Goal: Information Seeking & Learning: Learn about a topic

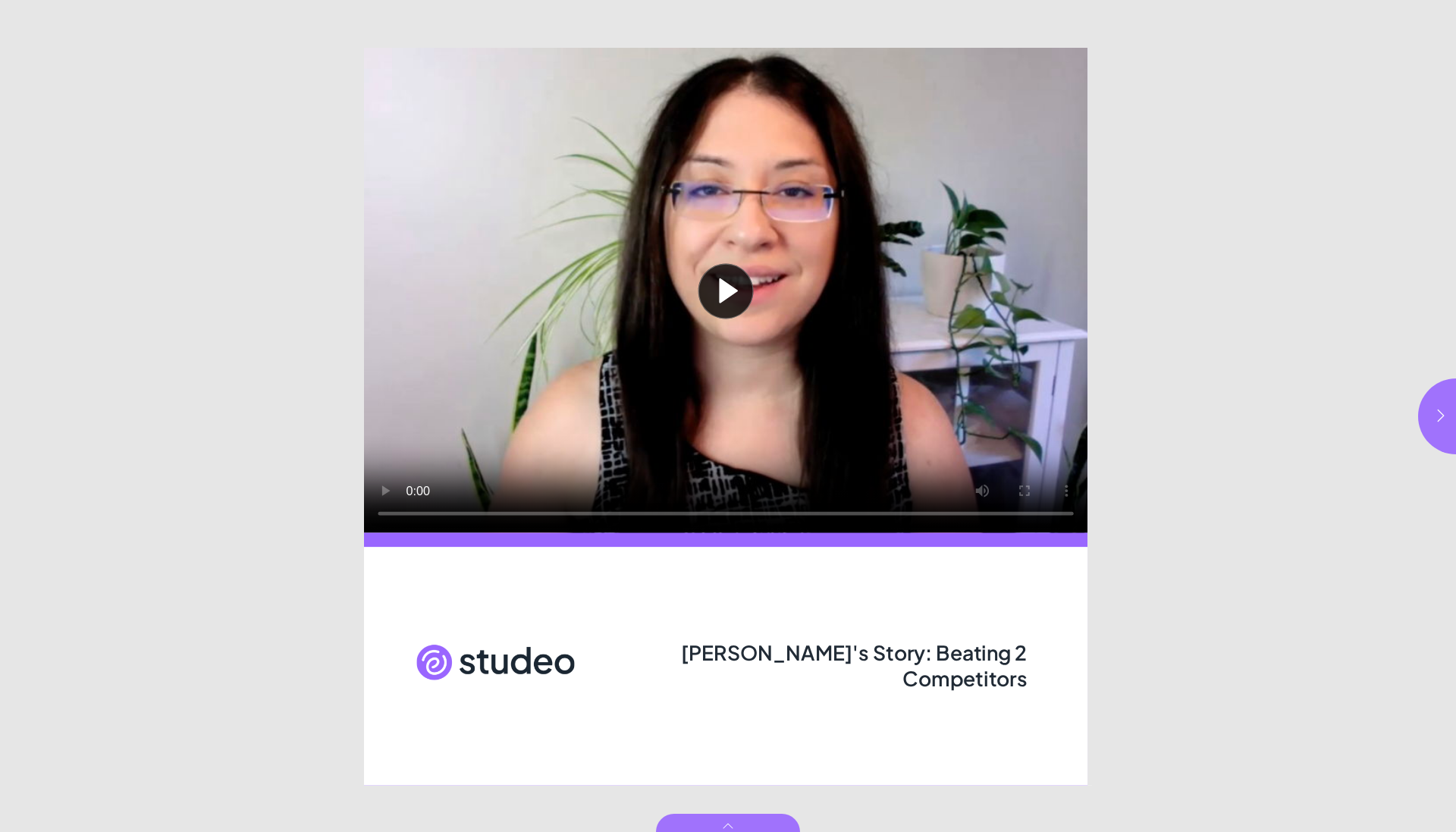
click at [726, 288] on button "Play video" at bounding box center [725, 291] width 723 height 486
click at [1447, 413] on icon "button" at bounding box center [1441, 416] width 15 height 15
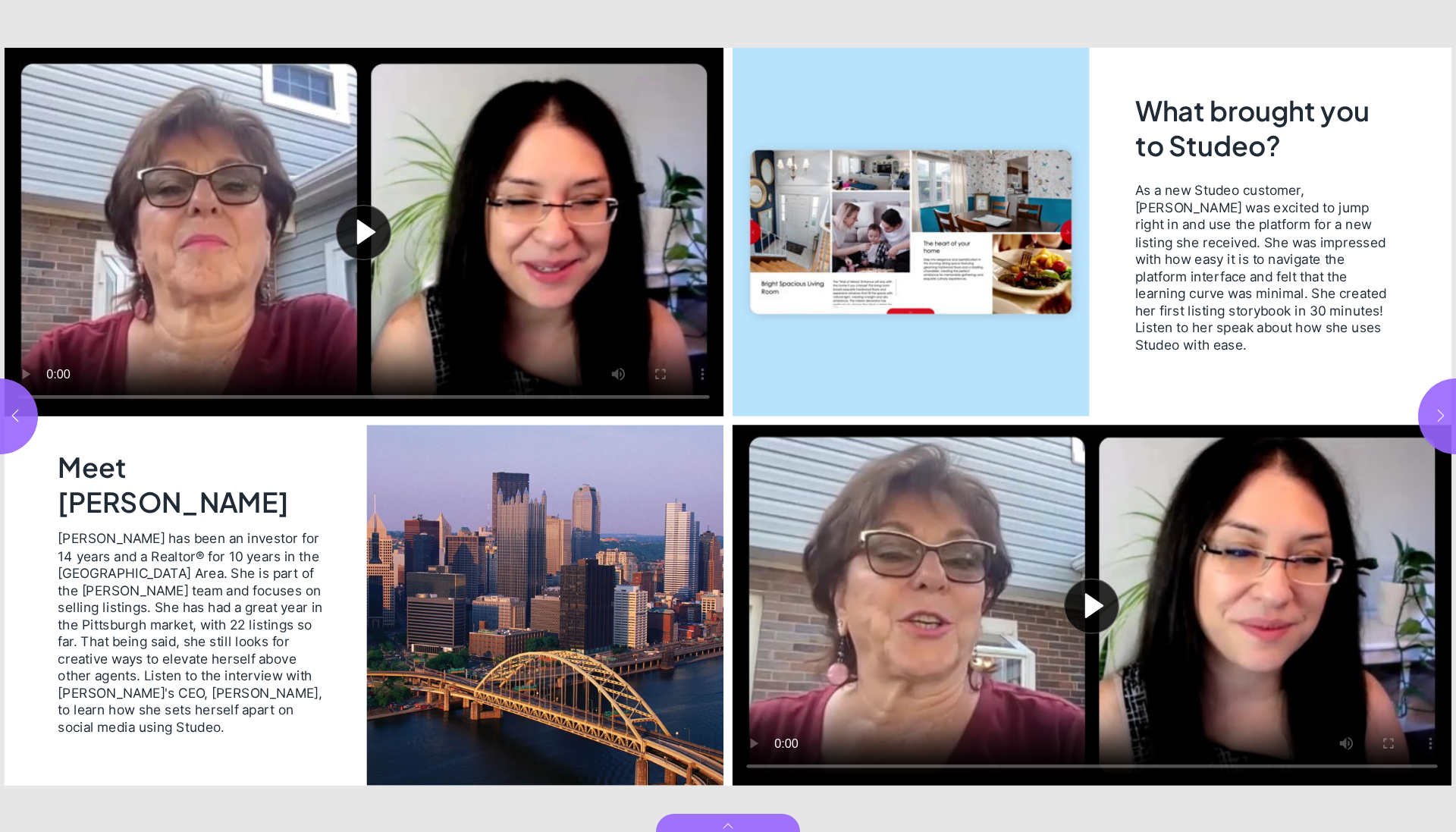
click at [1447, 413] on icon "button" at bounding box center [1441, 416] width 15 height 15
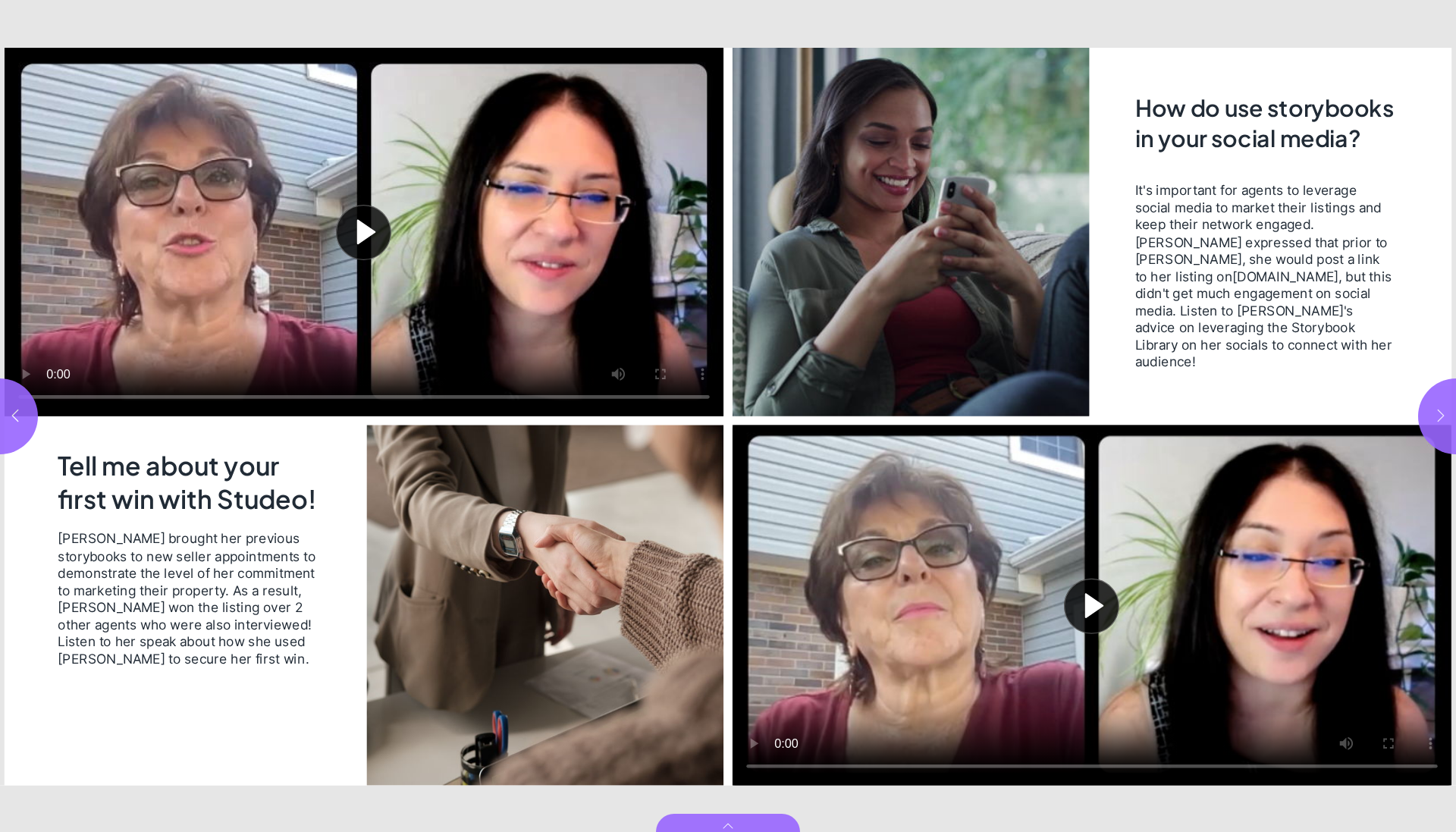
click at [1447, 413] on icon "button" at bounding box center [1441, 416] width 15 height 15
type input "*"
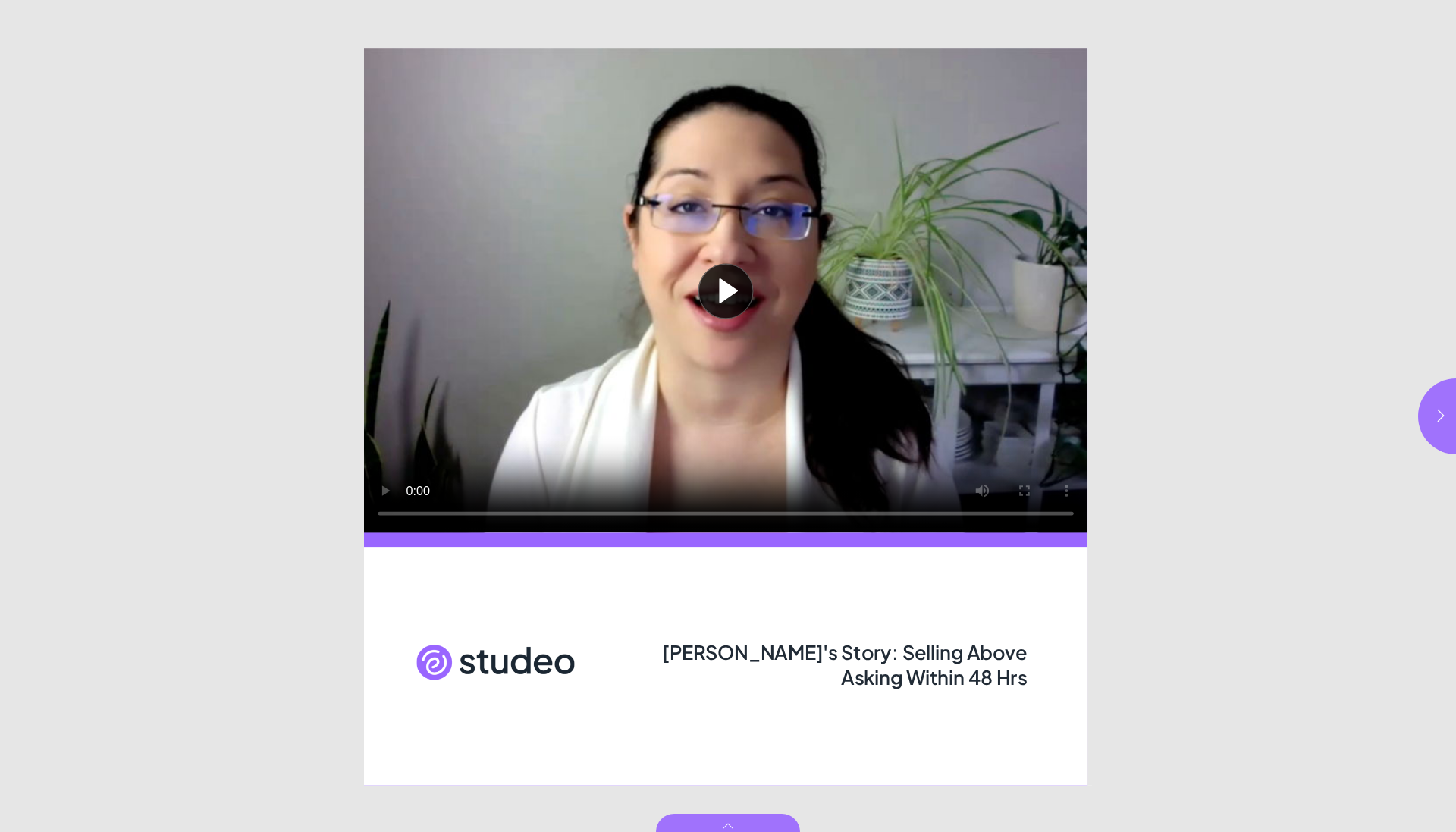
click at [729, 285] on button "Play video" at bounding box center [725, 291] width 723 height 486
click at [386, 62] on video "Video" at bounding box center [725, 291] width 723 height 486
click at [1432, 408] on button "button" at bounding box center [1455, 416] width 76 height 76
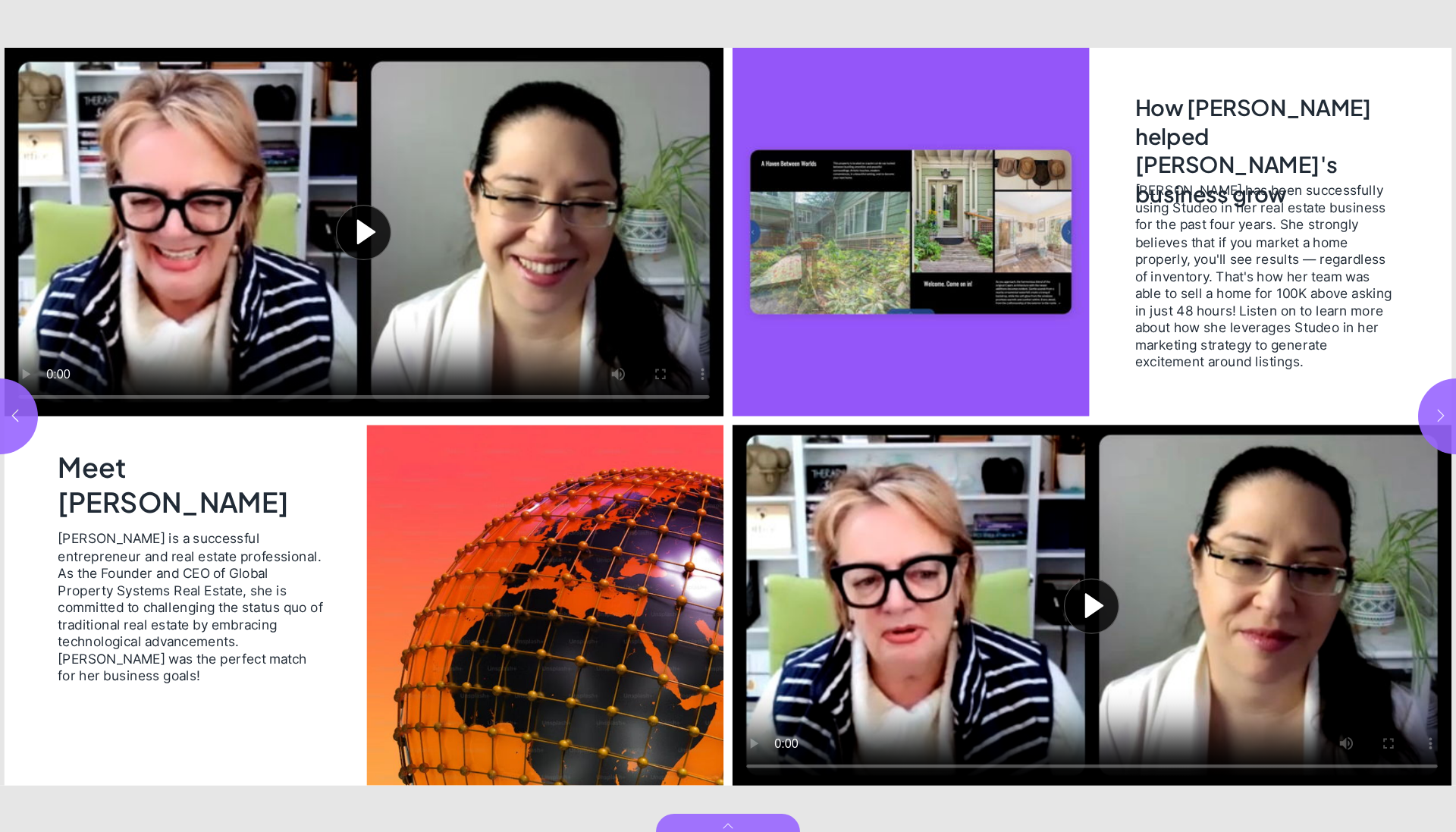
click at [1432, 408] on button "button" at bounding box center [1455, 416] width 76 height 76
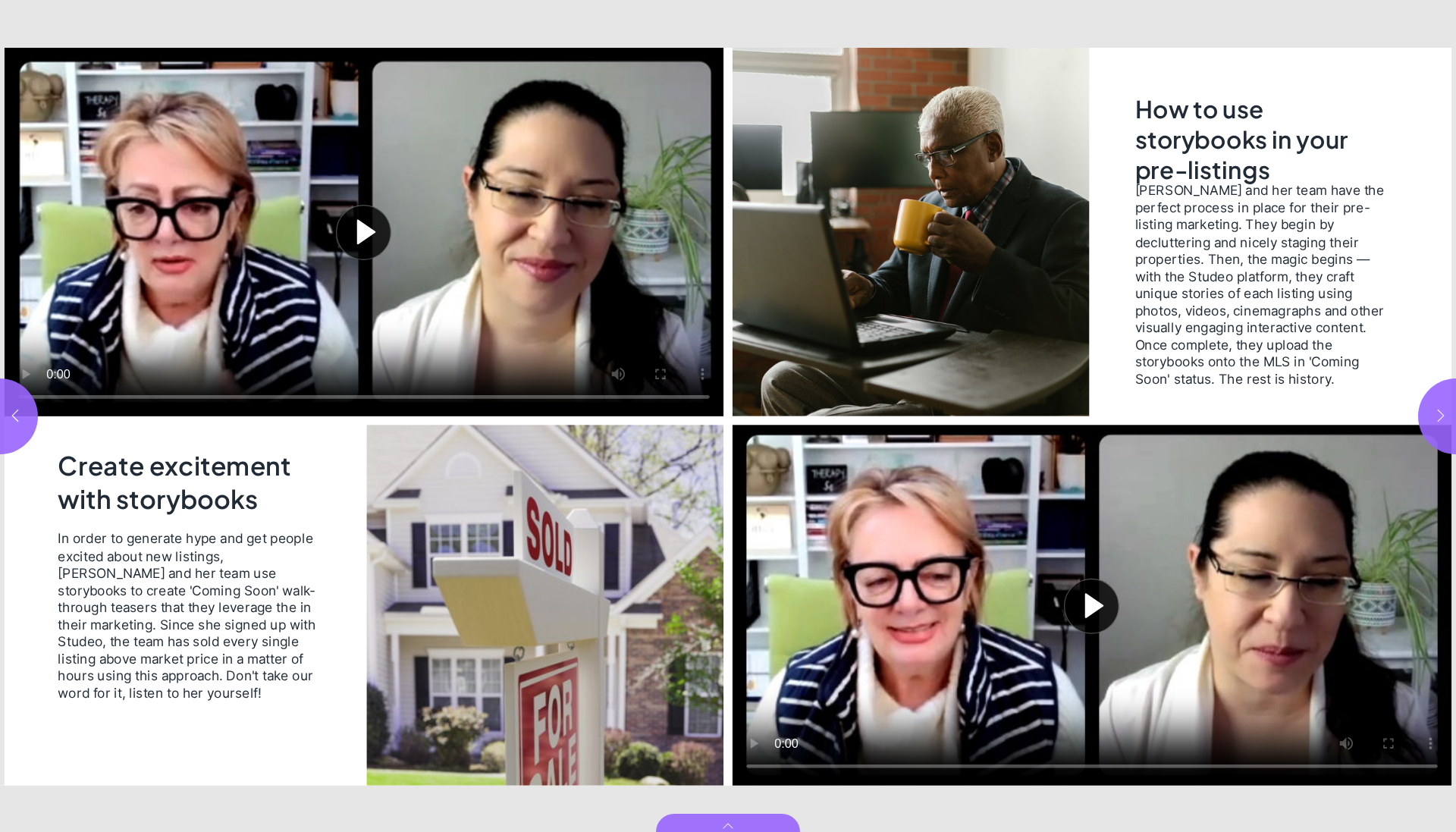
click at [1432, 408] on button "button" at bounding box center [1455, 416] width 76 height 76
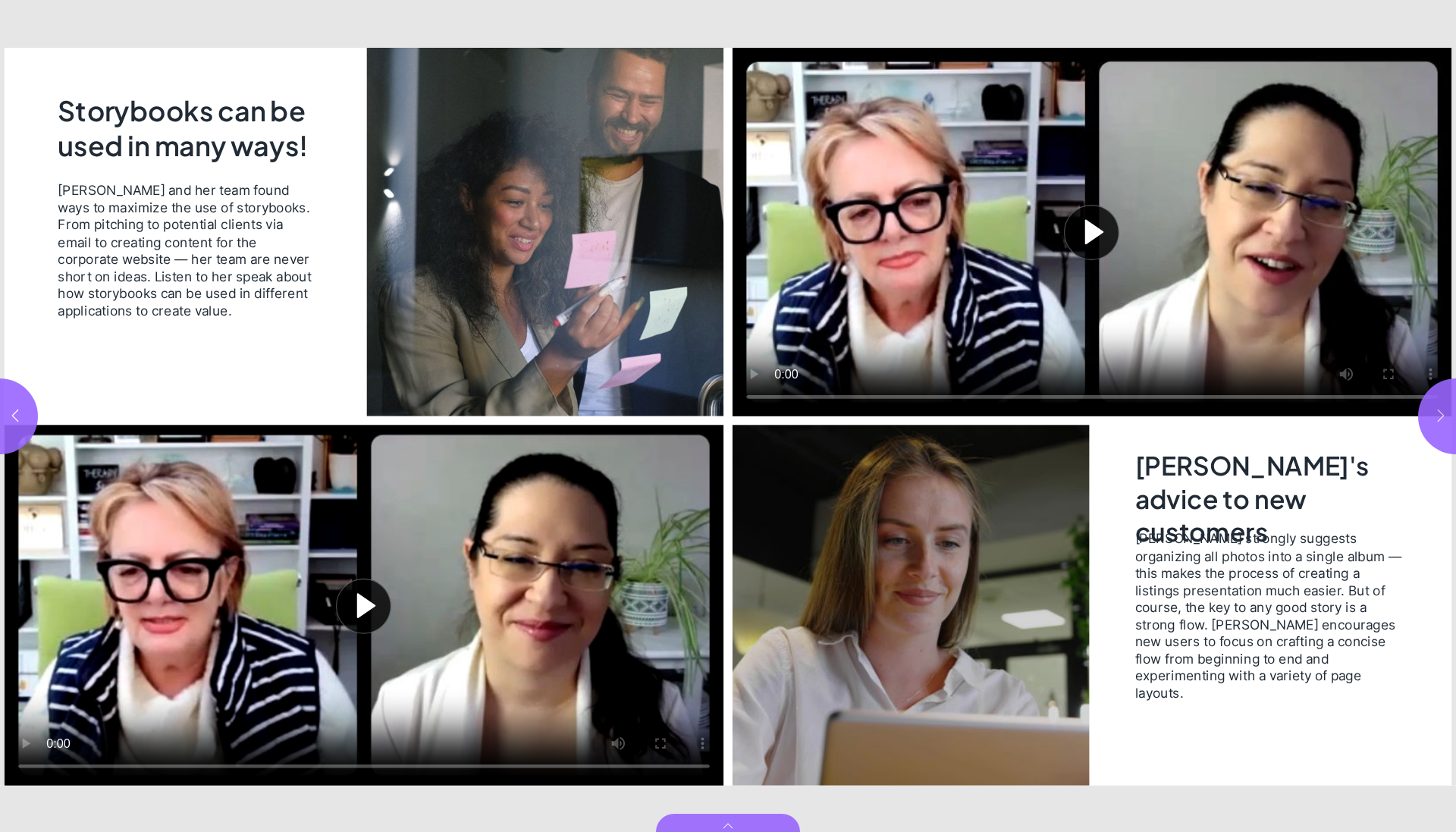
click at [1432, 408] on button "button" at bounding box center [1455, 416] width 76 height 76
type input "*"
